Goal: Transaction & Acquisition: Purchase product/service

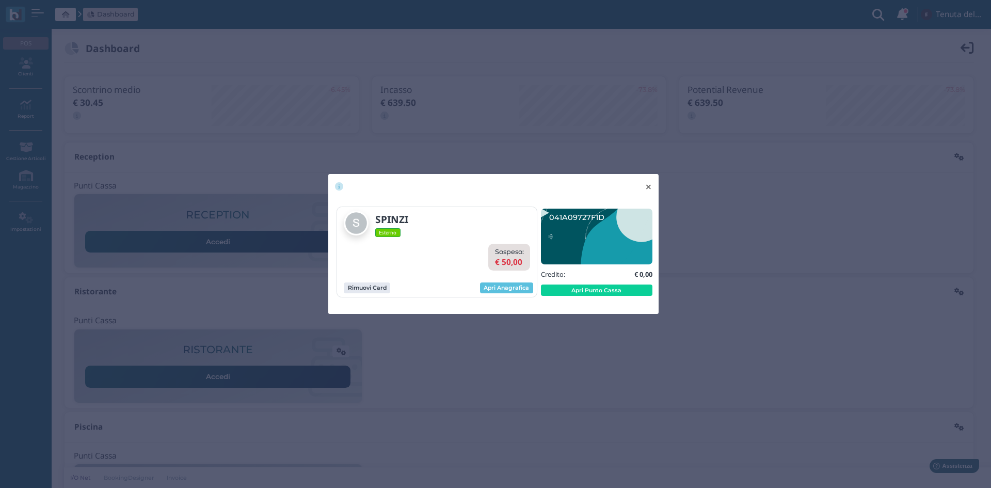
click at [648, 188] on span "×" at bounding box center [649, 186] width 8 height 13
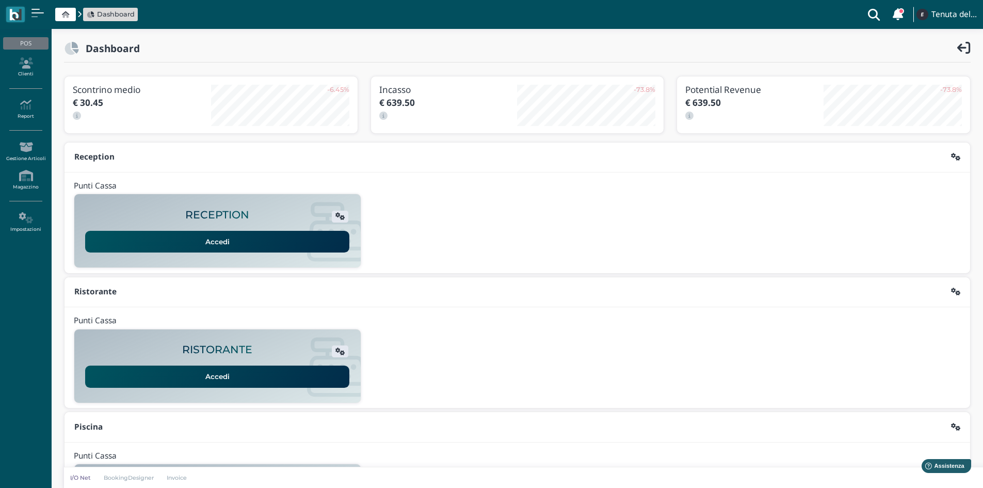
click at [107, 13] on span "Dashboard" at bounding box center [116, 14] width 38 height 10
click at [104, 12] on span "Dashboard" at bounding box center [116, 14] width 38 height 10
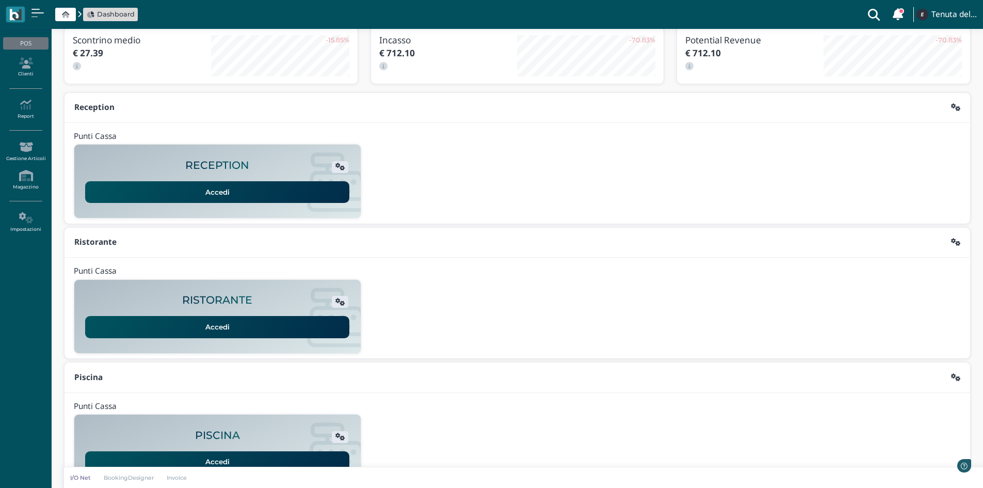
scroll to position [84, 0]
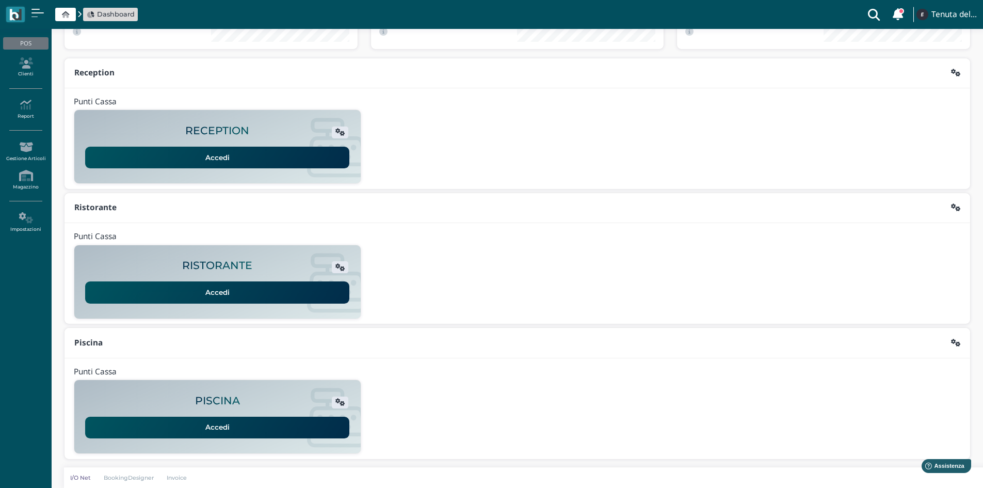
click at [259, 420] on link "Accedi" at bounding box center [217, 428] width 264 height 22
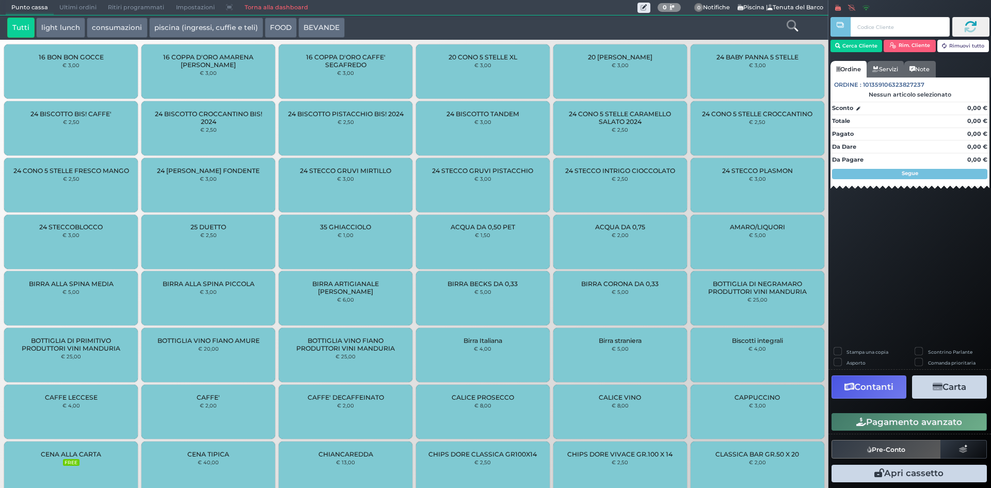
click at [75, 9] on span "Ultimi ordini" at bounding box center [78, 8] width 49 height 14
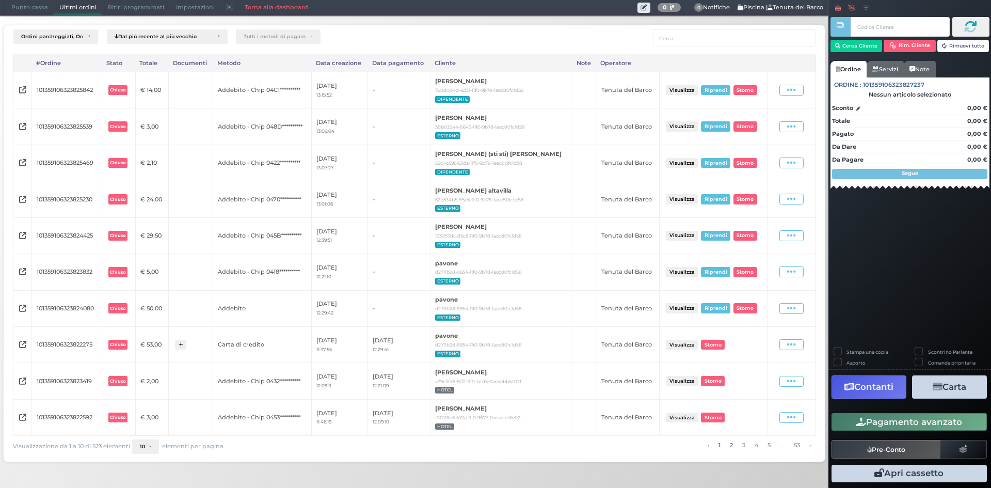
click at [733, 448] on link "2" at bounding box center [731, 444] width 9 height 11
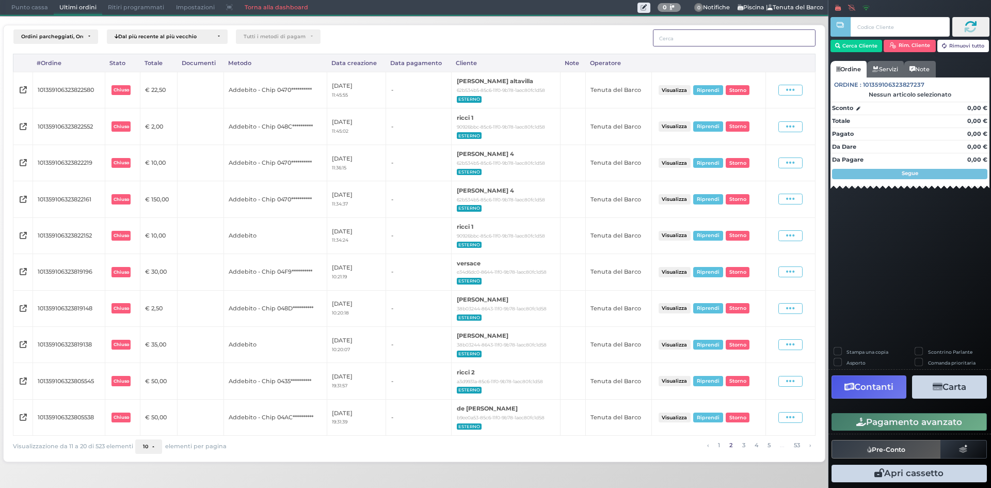
drag, startPoint x: 725, startPoint y: 39, endPoint x: 719, endPoint y: 40, distance: 5.7
click at [725, 39] on input "text" at bounding box center [734, 37] width 163 height 17
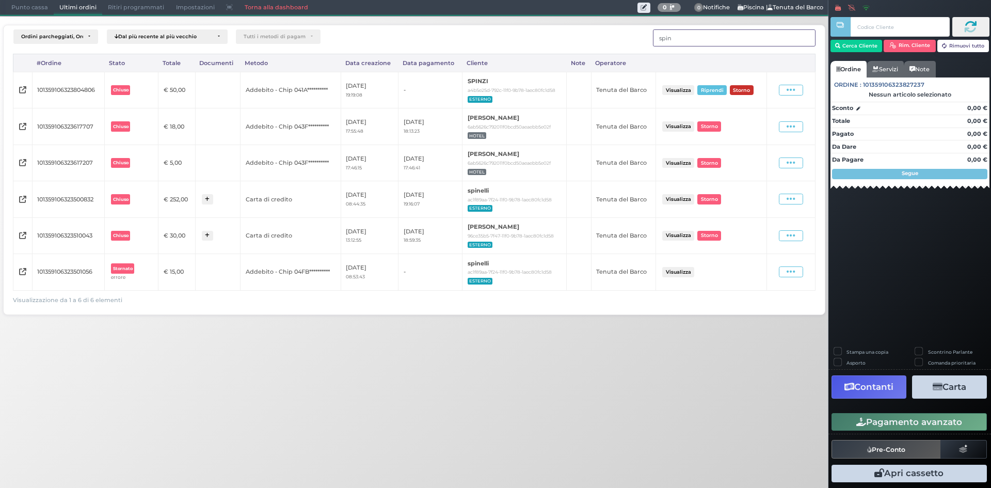
type input "spin"
drag, startPoint x: 745, startPoint y: 92, endPoint x: 723, endPoint y: 100, distance: 23.0
click at [744, 92] on button "Storno" at bounding box center [742, 90] width 24 height 10
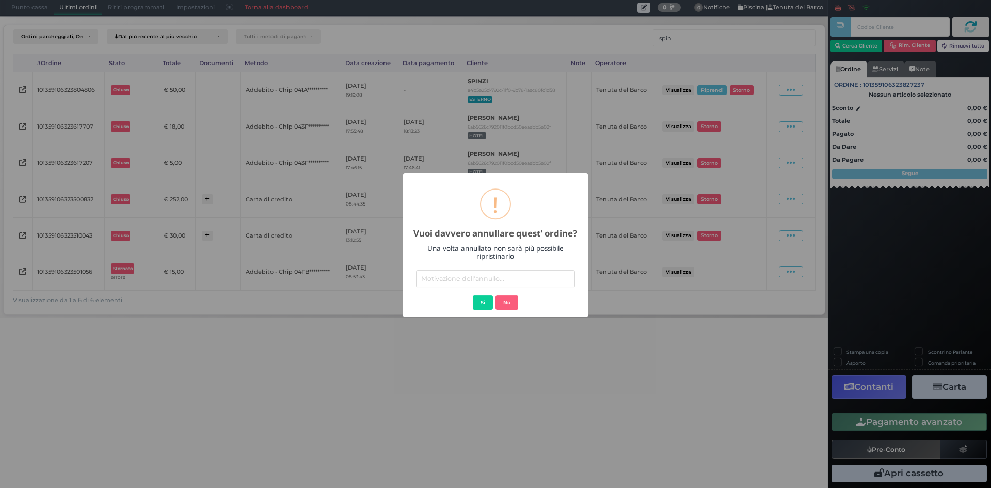
click at [451, 278] on input "text" at bounding box center [495, 278] width 159 height 17
type input "errore"
click at [481, 301] on button "Si" at bounding box center [483, 302] width 20 height 14
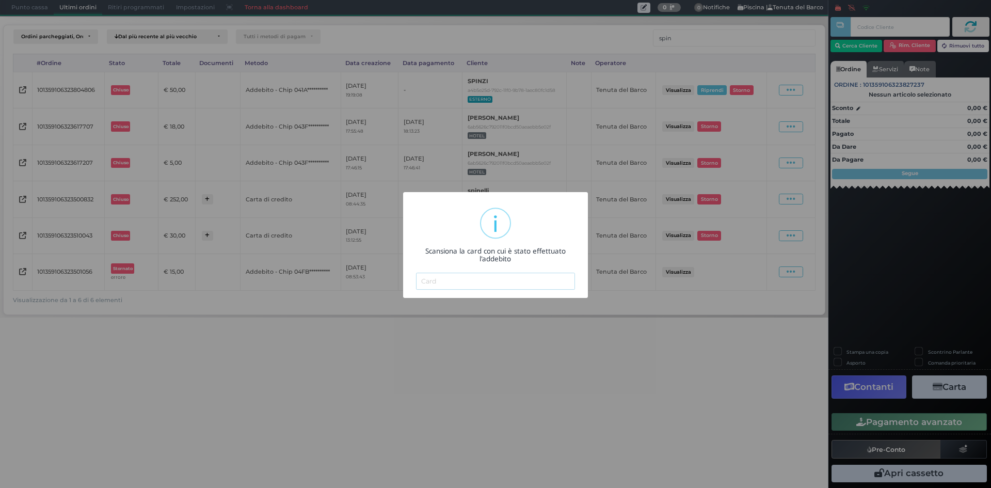
paste input "041A09727F1D95"
type input "041A09727F1D95"
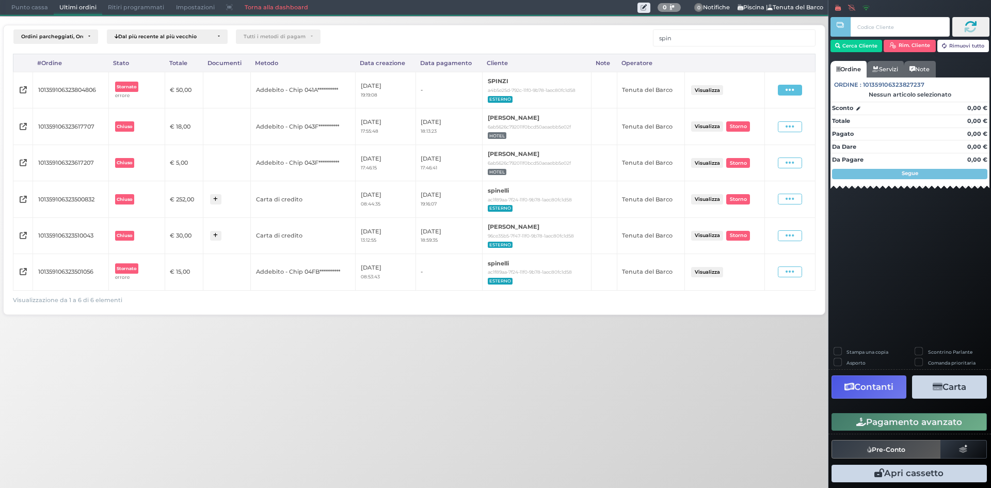
click at [797, 86] on span at bounding box center [790, 90] width 24 height 11
click at [703, 388] on div "Punto cassa Mappa Ultimi ordini Delivery Ritiri programmati Impostazioni Torna …" at bounding box center [495, 244] width 991 height 488
click at [251, 7] on link "Torna alla dashboard" at bounding box center [276, 8] width 75 height 14
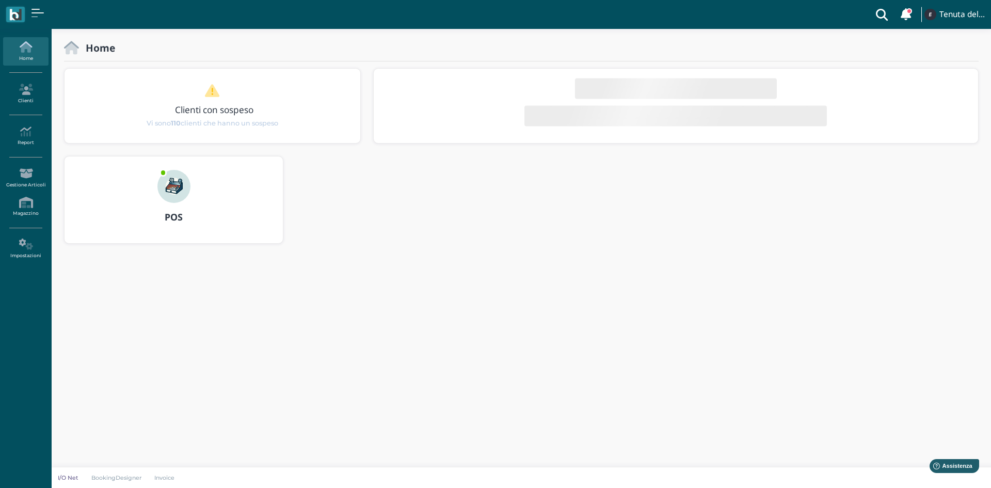
click at [174, 198] on img at bounding box center [173, 186] width 33 height 33
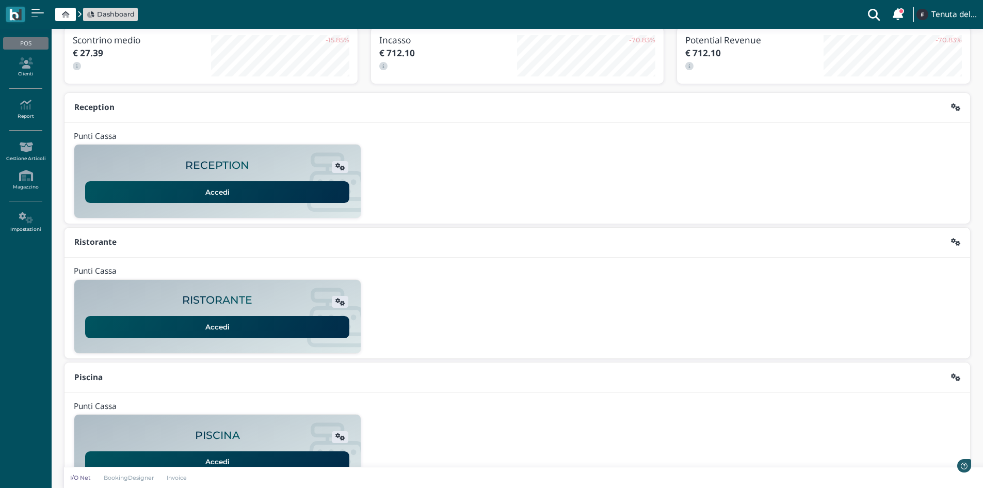
scroll to position [84, 0]
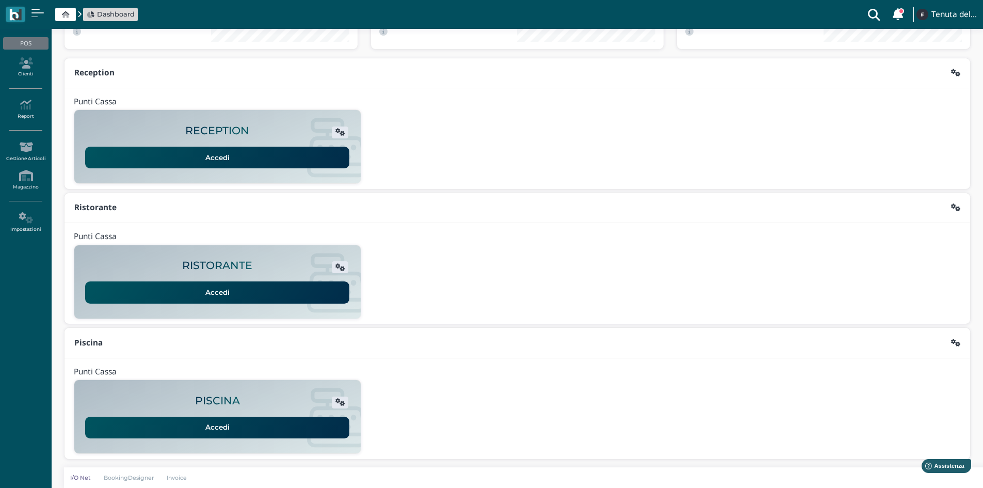
click at [227, 425] on link "Accedi" at bounding box center [217, 428] width 264 height 22
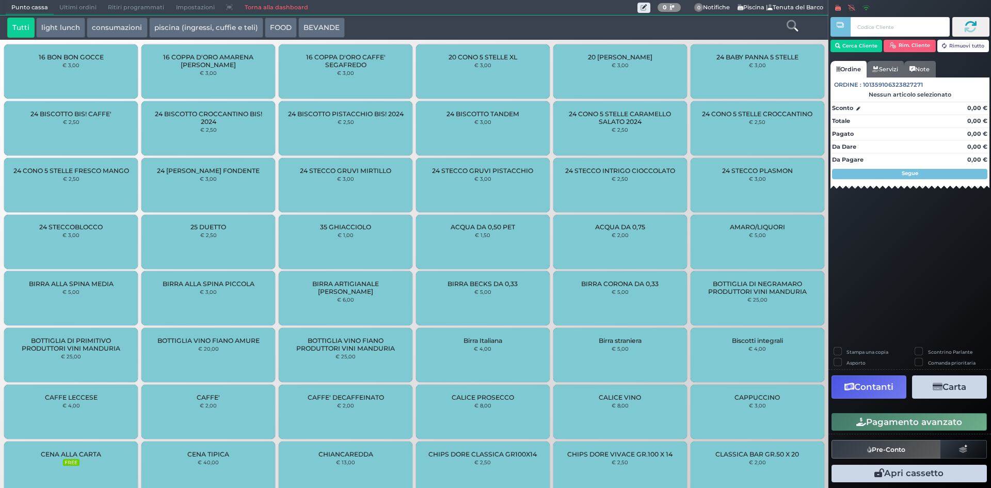
click at [259, 5] on link "Torna alla dashboard" at bounding box center [276, 8] width 75 height 14
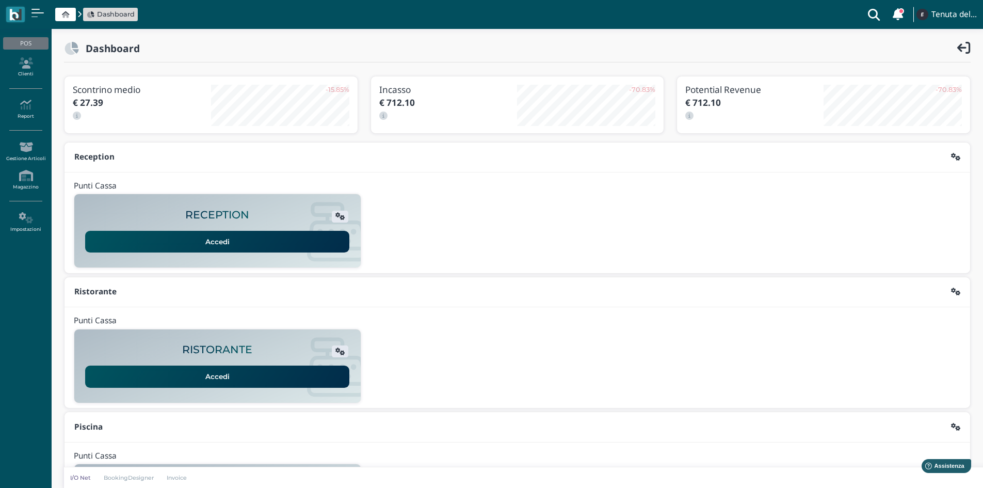
drag, startPoint x: 31, startPoint y: 68, endPoint x: 62, endPoint y: 70, distance: 31.0
click at [30, 68] on icon at bounding box center [25, 62] width 45 height 11
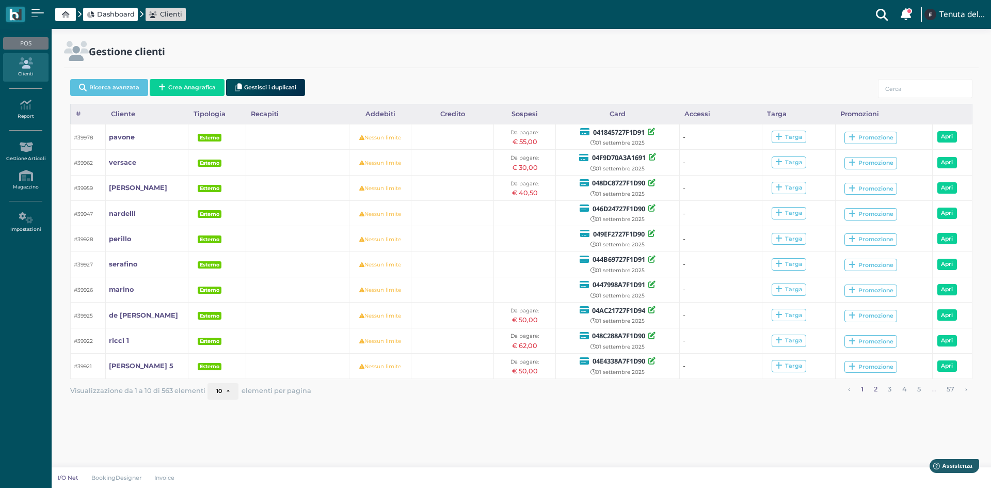
click at [876, 392] on link "2" at bounding box center [876, 389] width 10 height 13
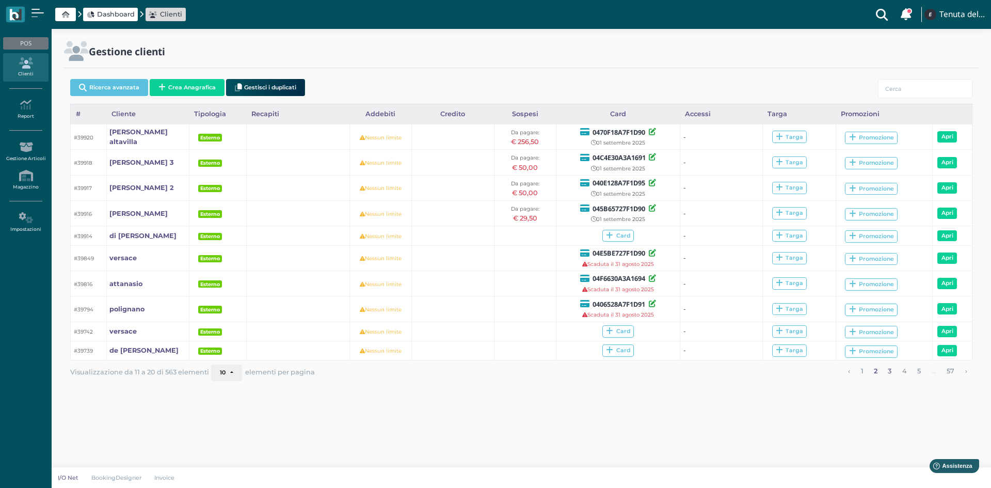
click at [889, 371] on link "3" at bounding box center [890, 370] width 10 height 13
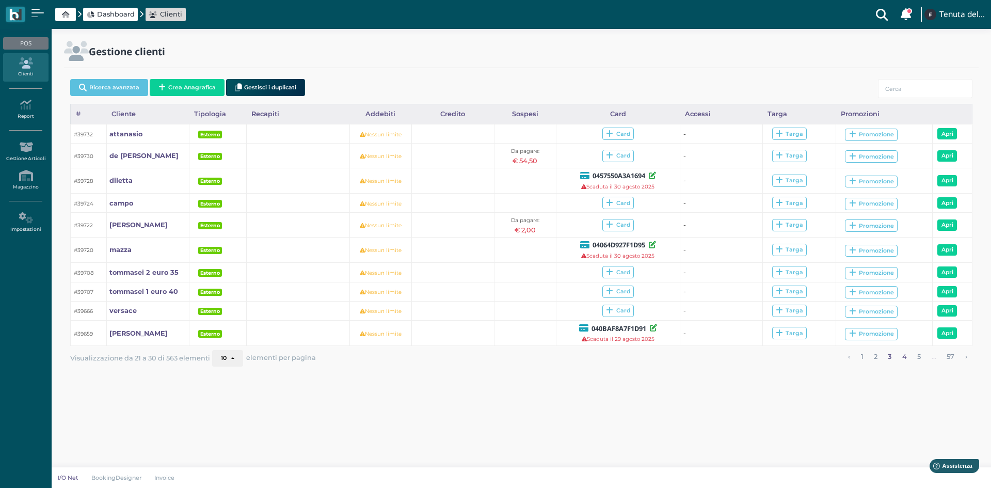
click at [905, 356] on link "4" at bounding box center [904, 356] width 11 height 13
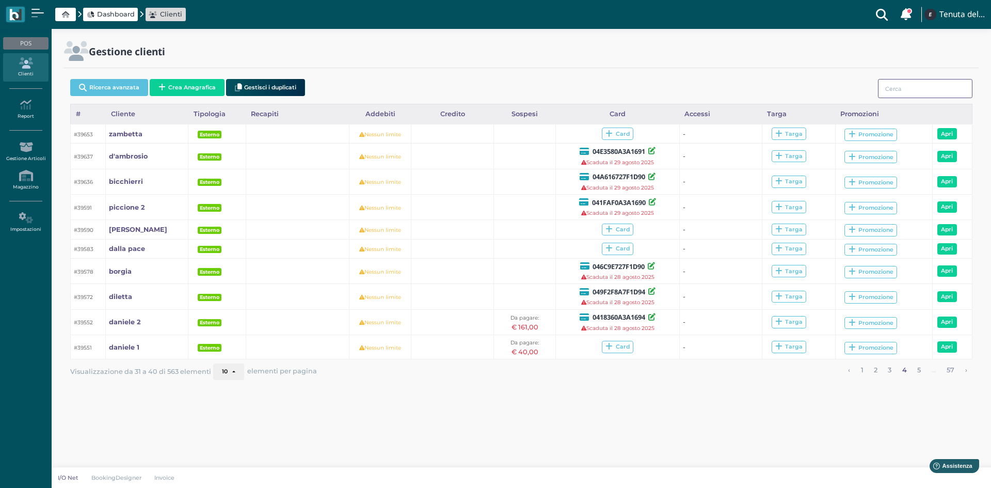
click at [943, 92] on input "search" at bounding box center [925, 88] width 94 height 19
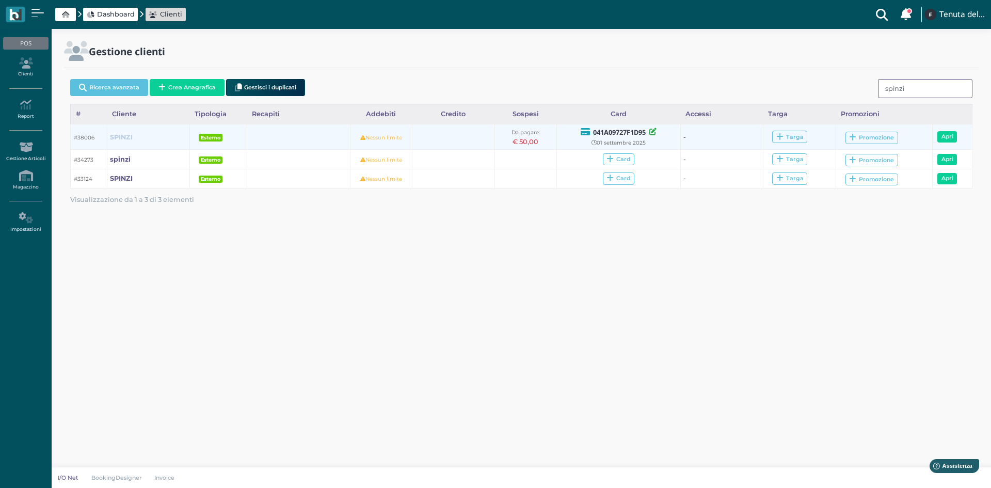
type input "spinzi"
click at [128, 136] on b "SPINZI" at bounding box center [121, 137] width 23 height 8
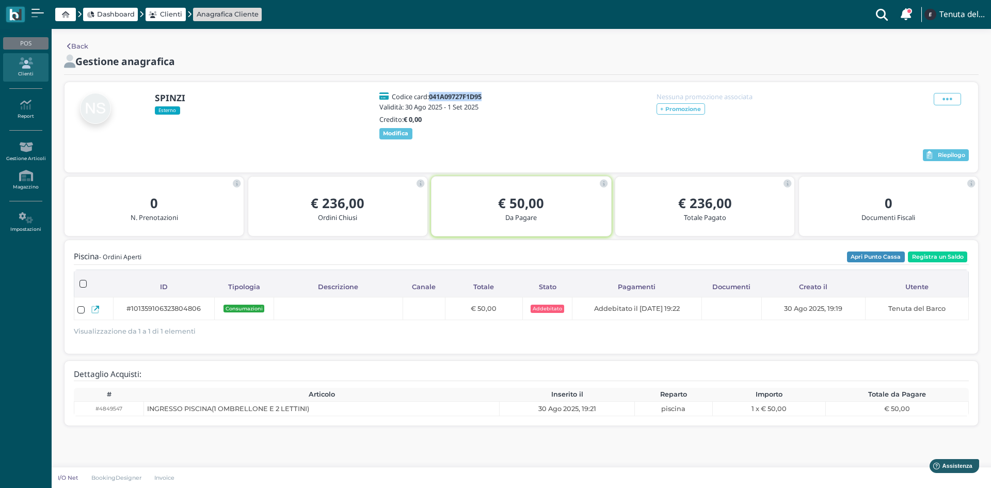
drag, startPoint x: 486, startPoint y: 94, endPoint x: 432, endPoint y: 96, distance: 54.2
click at [432, 96] on b "041A09727F1D95" at bounding box center [455, 96] width 53 height 9
copy b "041A09727F1D95"
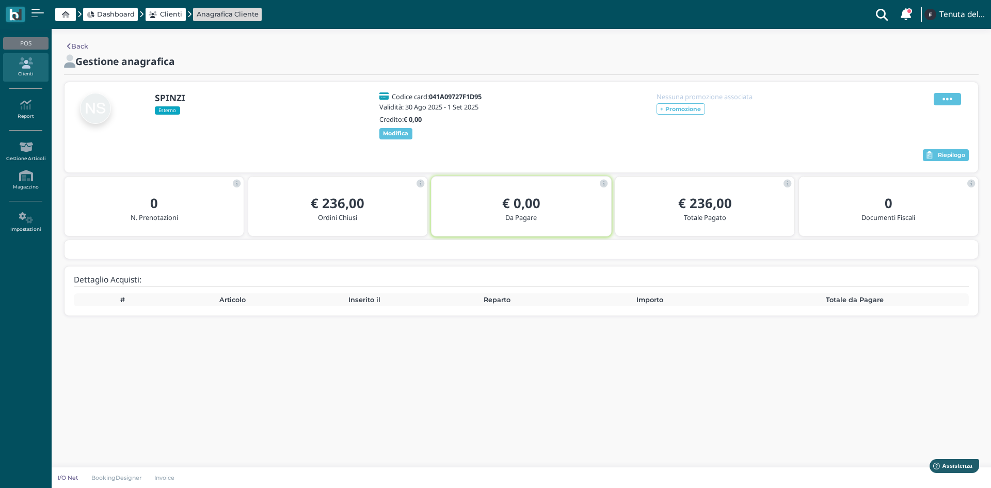
click at [949, 97] on icon at bounding box center [948, 98] width 10 height 11
click at [770, 156] on div at bounding box center [498, 155] width 849 height 15
drag, startPoint x: 490, startPoint y: 96, endPoint x: 433, endPoint y: 97, distance: 57.3
click at [433, 97] on div "Codice card: 041A09727F1D95 Validità: 30 Ago 2025 - 1 Set 2025 Credito: € 0,00 …" at bounding box center [434, 116] width 124 height 46
copy b "041A09727F1D95"
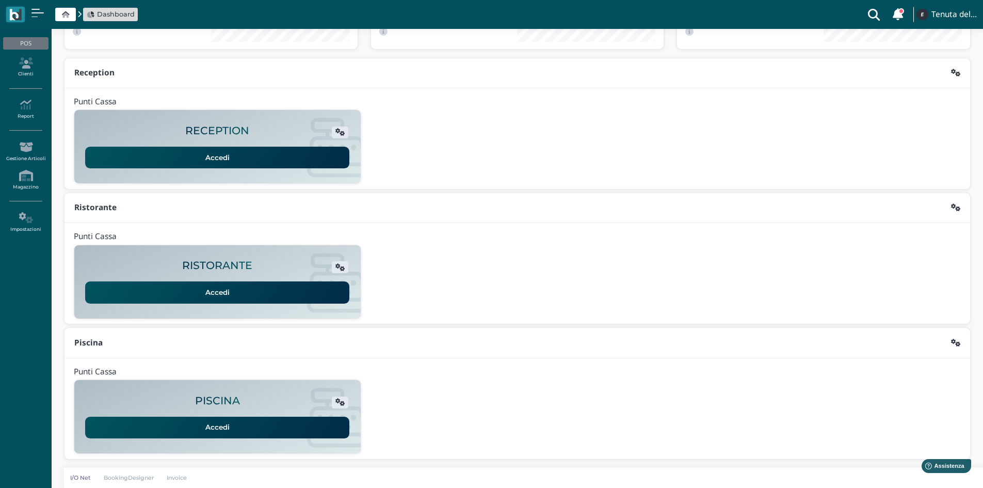
click at [233, 437] on div "PISCINA Accedi" at bounding box center [217, 417] width 287 height 62
click at [236, 434] on link "Accedi" at bounding box center [217, 428] width 264 height 22
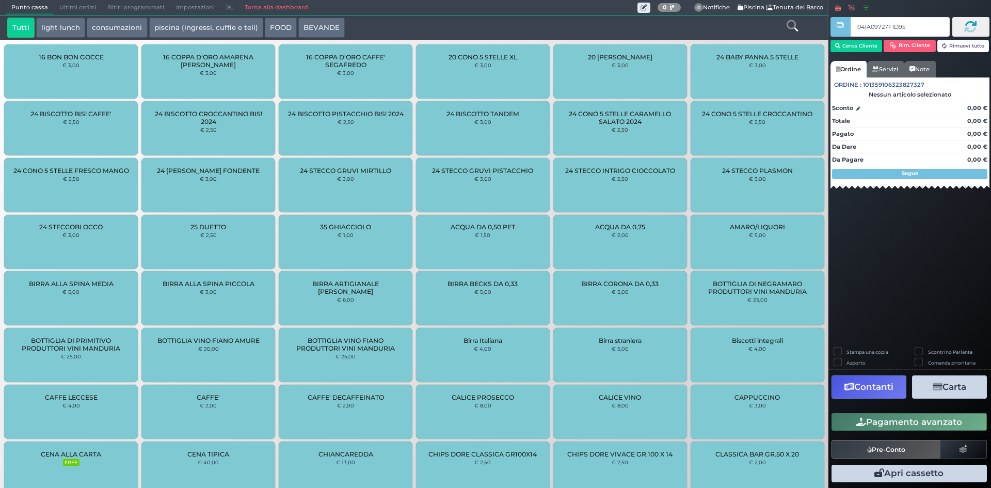
type input "041A09727F1D95"
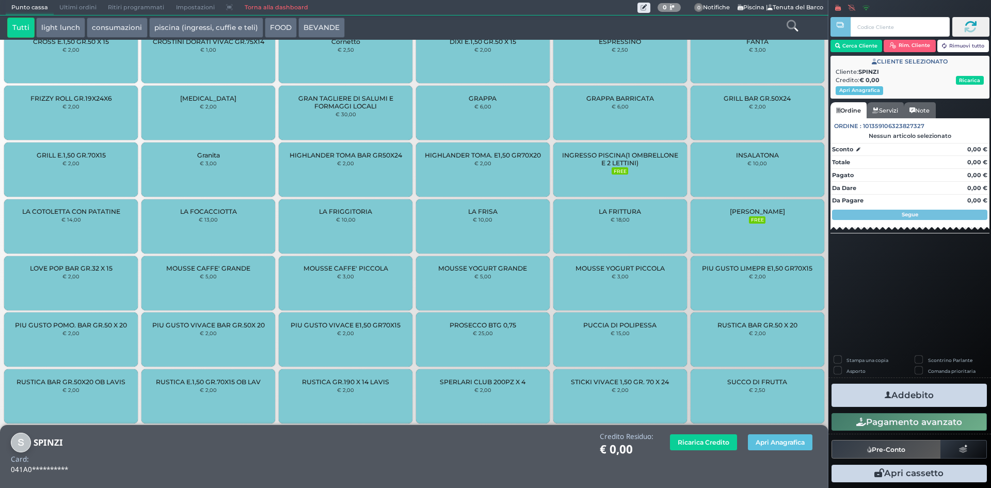
scroll to position [737, 0]
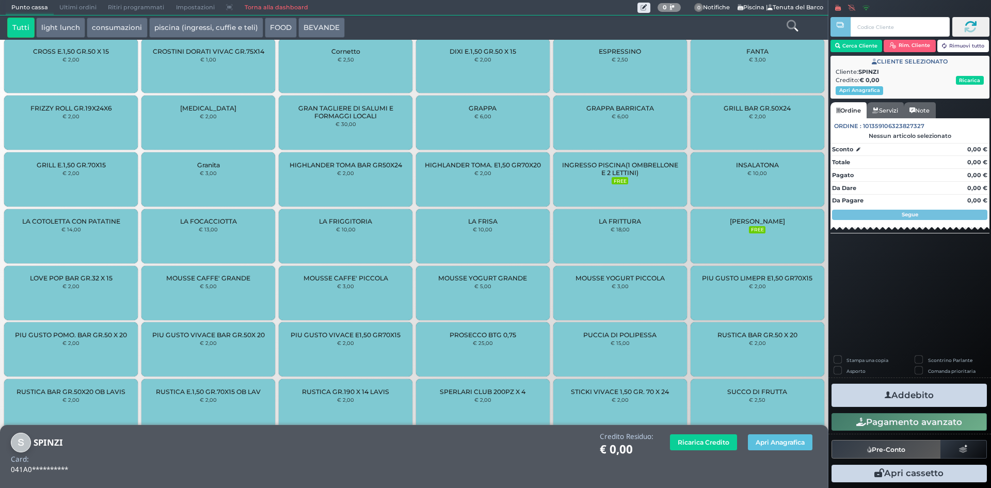
click at [626, 178] on div "INGRESSO PISCINA(1 OMBRELLONE E 2 LETTINI) FREE" at bounding box center [620, 179] width 134 height 54
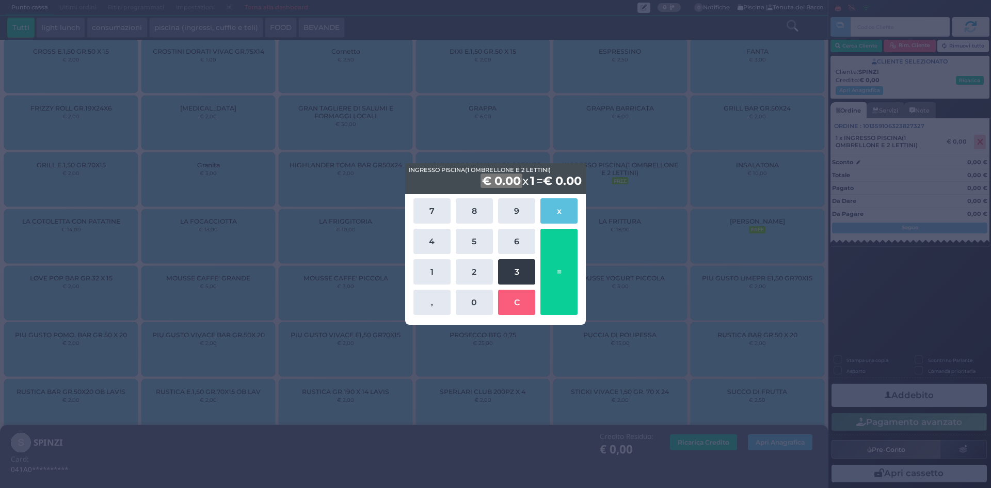
click at [505, 273] on button "3" at bounding box center [516, 271] width 37 height 25
click at [471, 299] on button "0" at bounding box center [474, 302] width 37 height 25
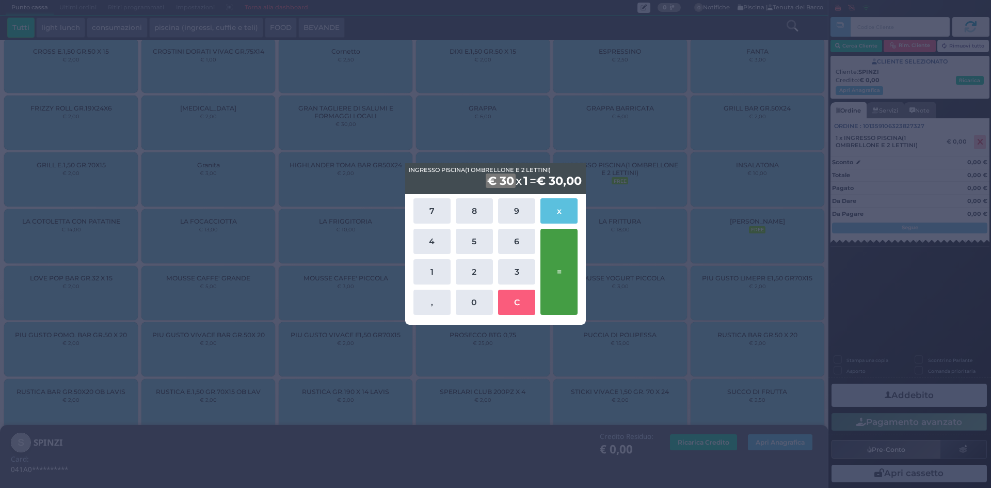
click at [559, 273] on button "=" at bounding box center [558, 272] width 37 height 86
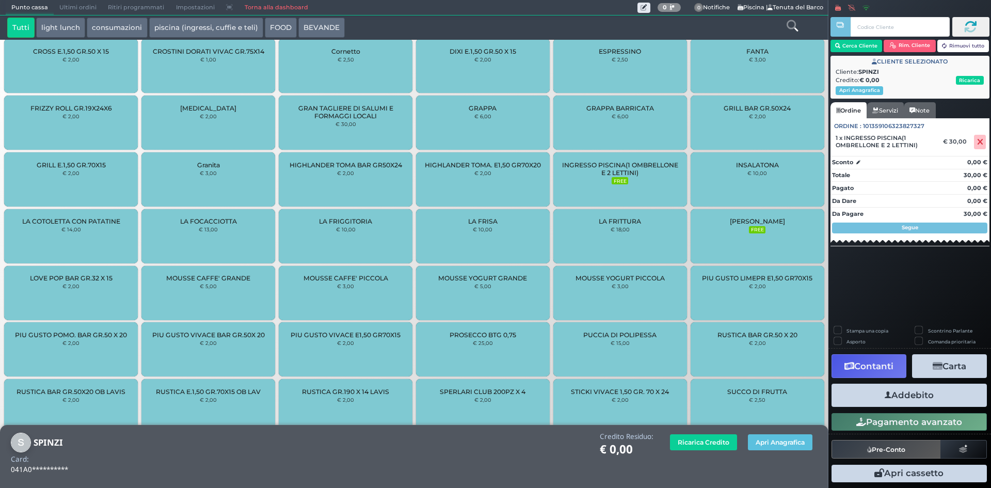
click at [910, 396] on button "Addebito" at bounding box center [909, 395] width 155 height 23
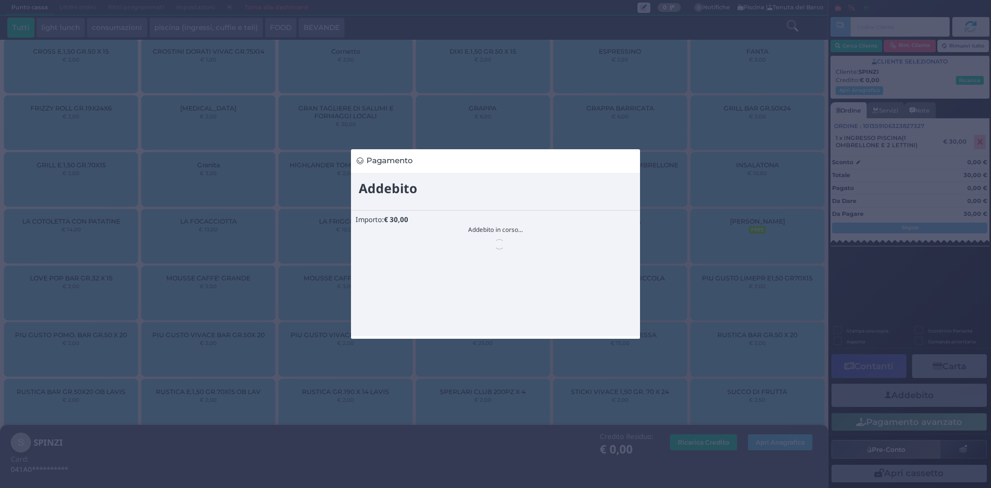
scroll to position [0, 0]
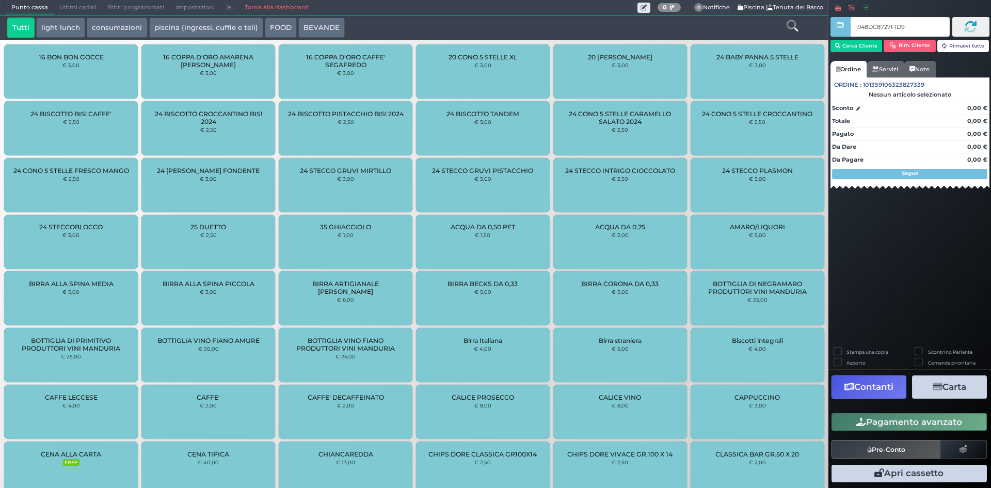
type input "048DC8727F1D90"
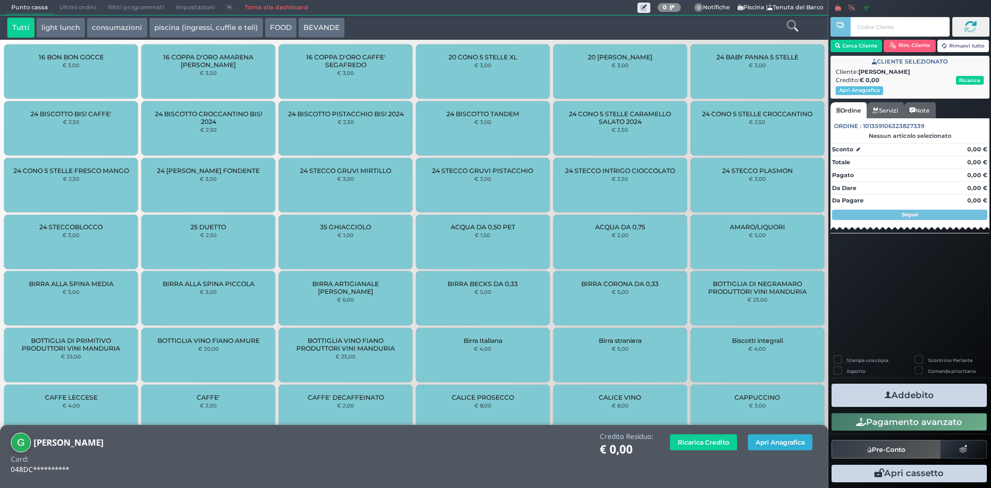
click at [767, 442] on button "Apri Anagrafica" at bounding box center [780, 442] width 65 height 16
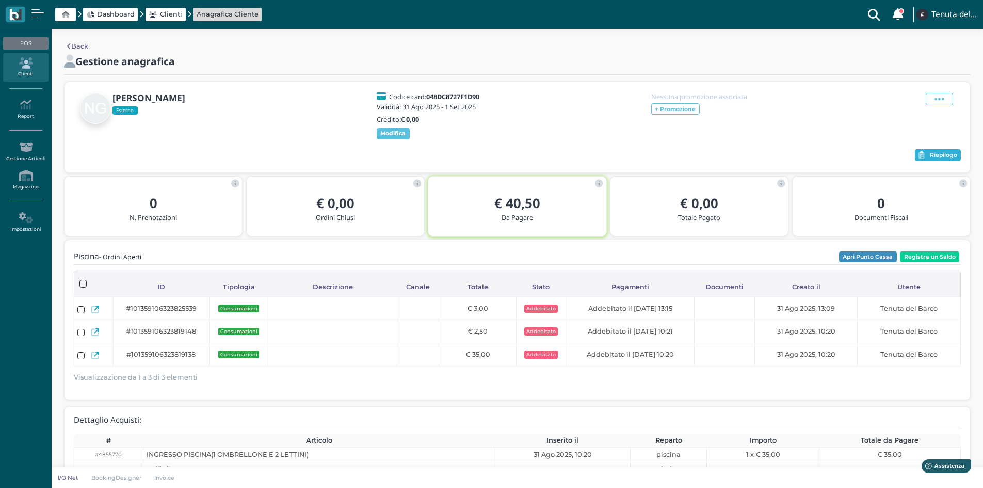
click at [935, 155] on span "Riepilogo" at bounding box center [943, 155] width 27 height 7
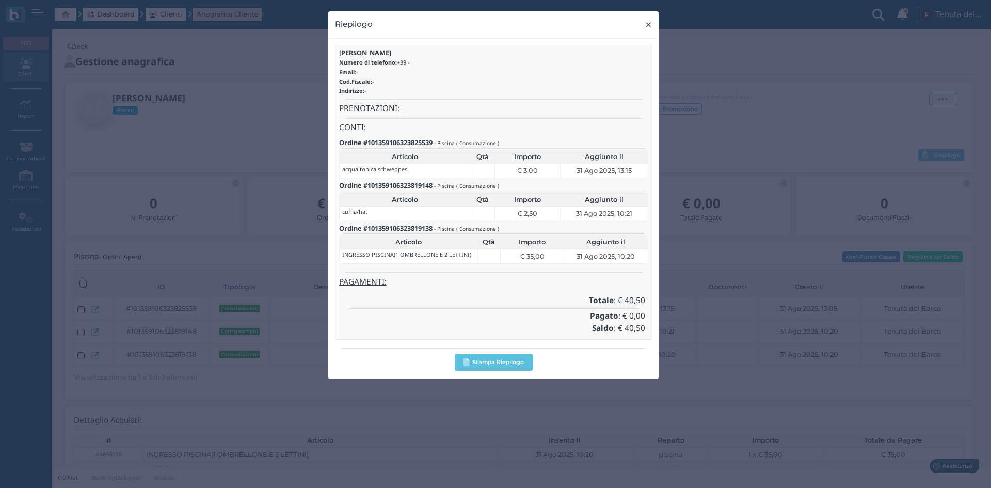
click at [647, 21] on span "×" at bounding box center [649, 24] width 8 height 13
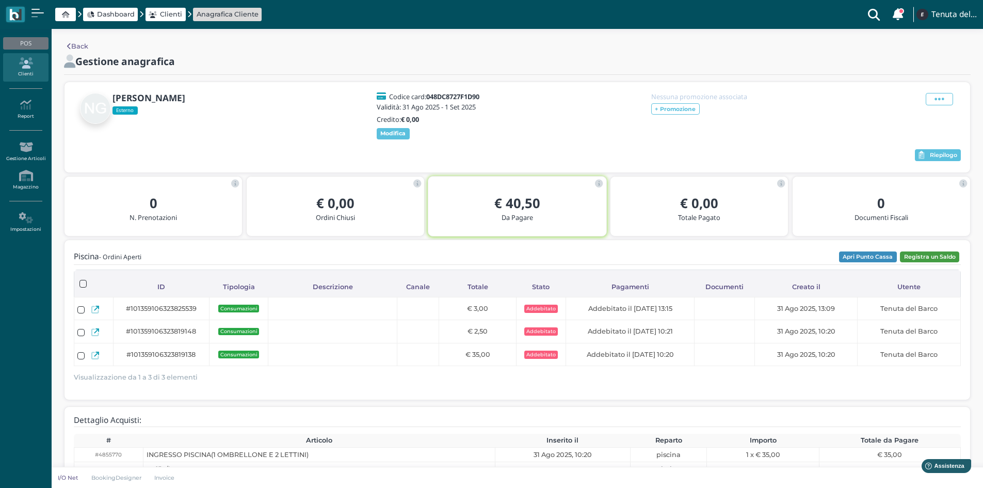
click at [950, 255] on button "Registra un Saldo" at bounding box center [929, 256] width 59 height 11
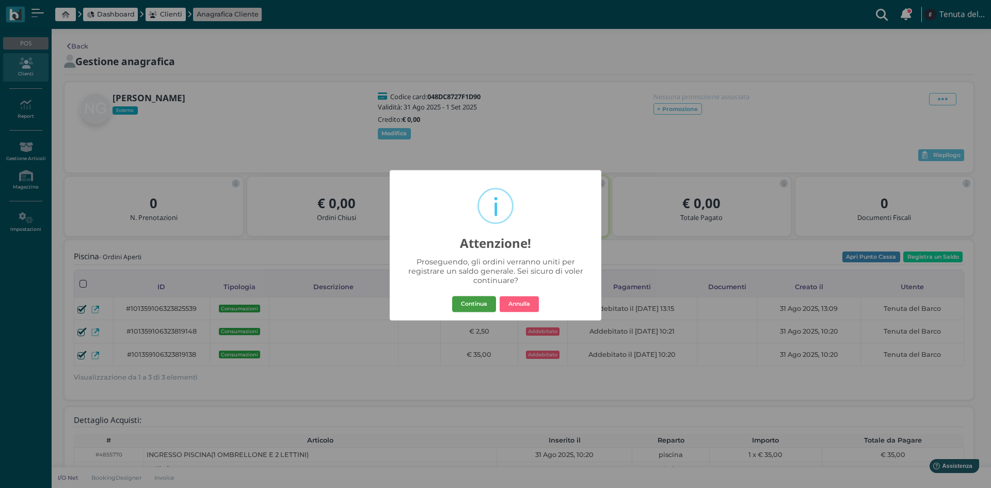
click at [482, 305] on button "Continua" at bounding box center [474, 304] width 44 height 17
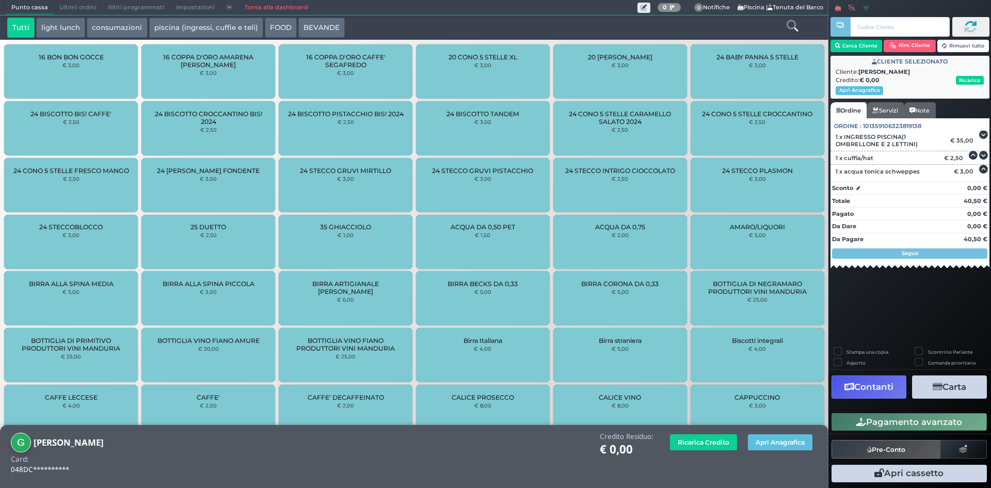
click at [863, 388] on button "Contanti" at bounding box center [869, 386] width 75 height 23
